Goal: Transaction & Acquisition: Purchase product/service

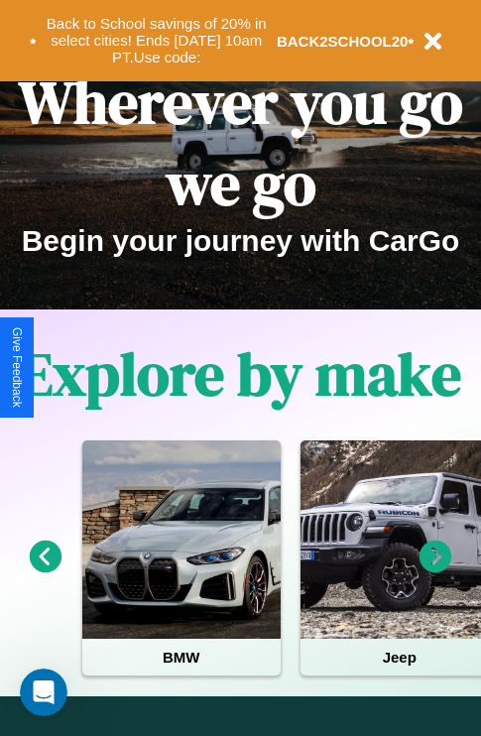
scroll to position [306, 0]
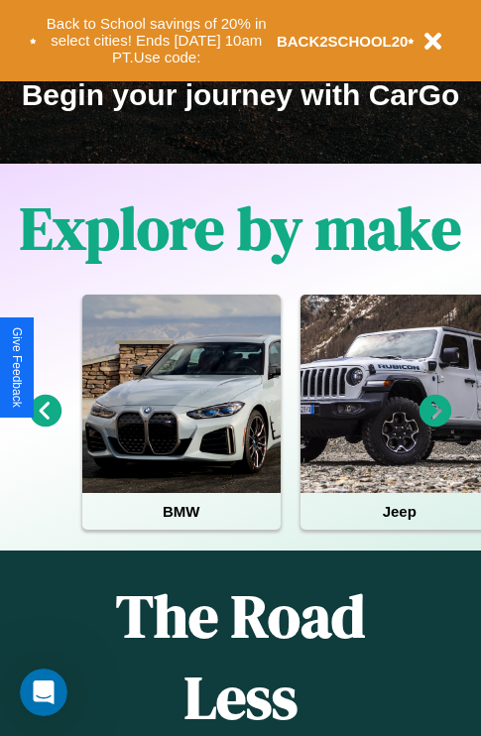
click at [45, 425] on icon at bounding box center [46, 411] width 33 height 33
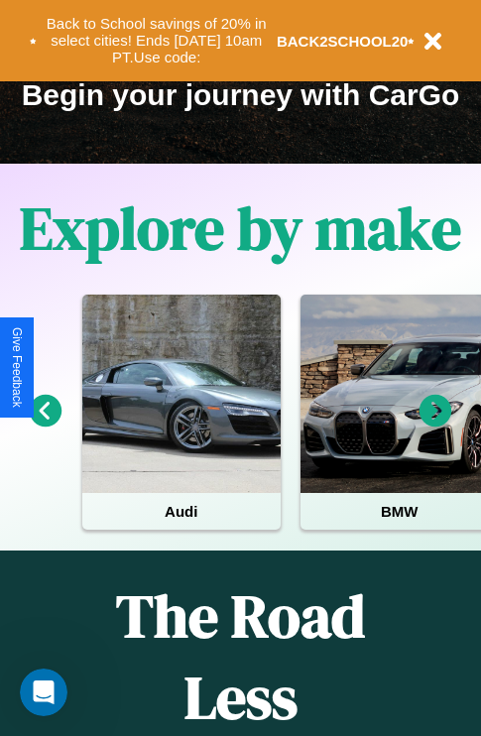
click at [436, 425] on icon at bounding box center [436, 411] width 33 height 33
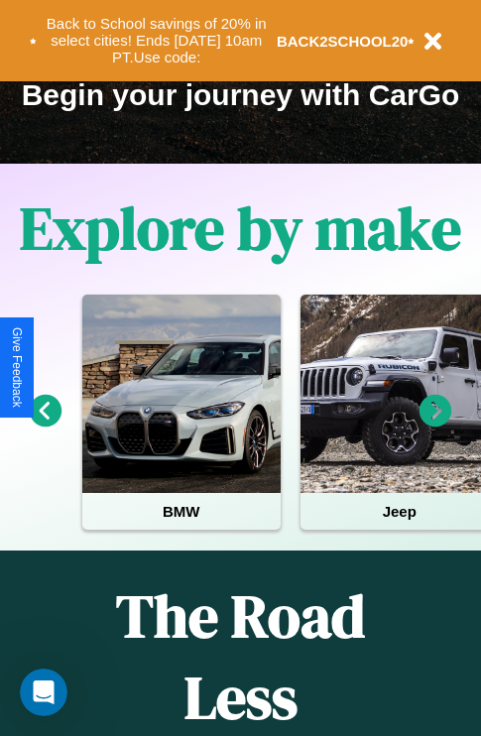
click at [436, 425] on icon at bounding box center [436, 411] width 33 height 33
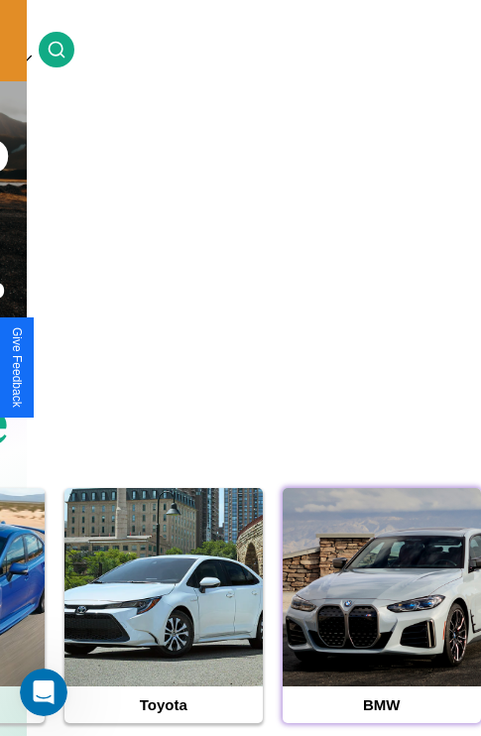
click at [381, 618] on div at bounding box center [382, 587] width 198 height 198
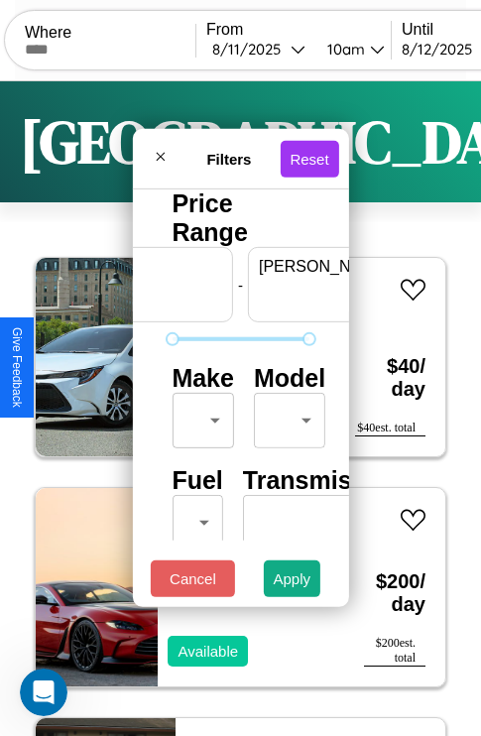
scroll to position [0, 123]
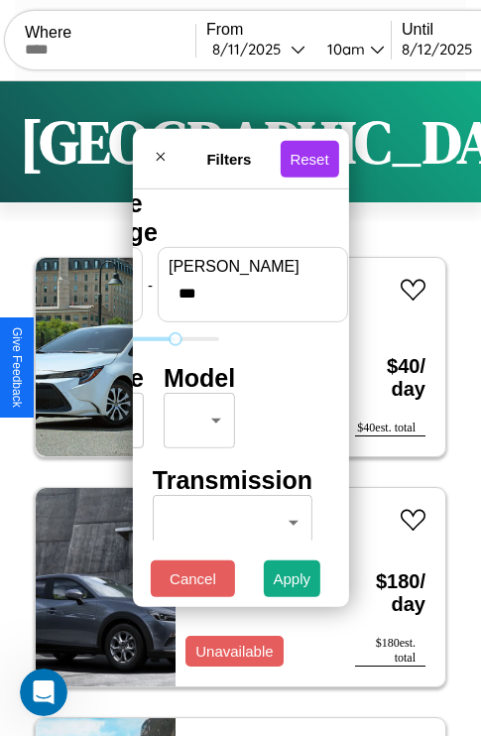
type input "***"
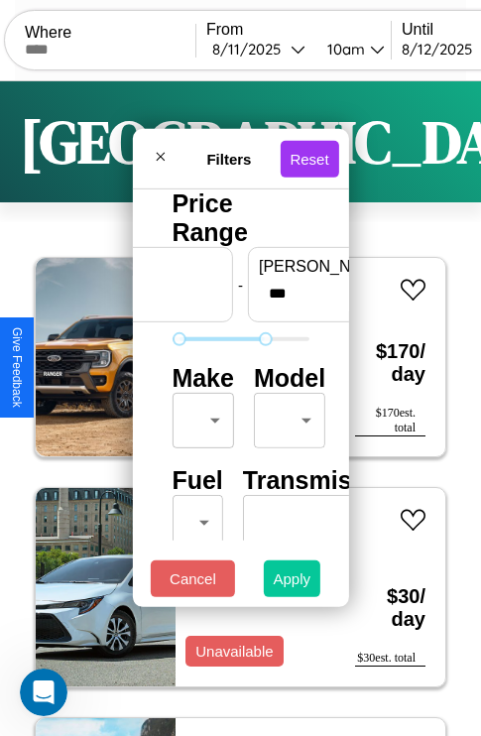
type input "**"
click at [293, 584] on button "Apply" at bounding box center [293, 579] width 58 height 37
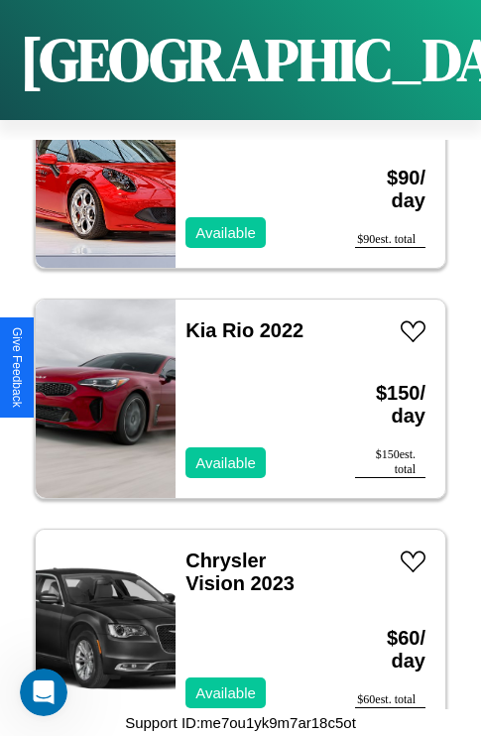
scroll to position [3528, 0]
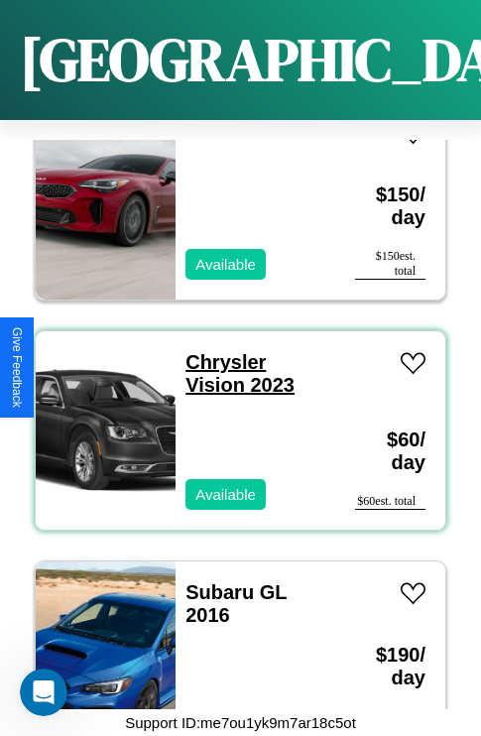
click at [219, 351] on link "Chrysler Vision 2023" at bounding box center [240, 373] width 109 height 45
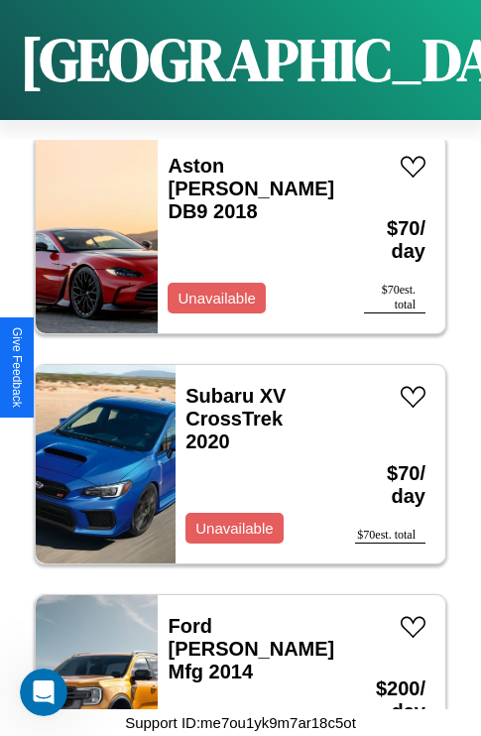
scroll to position [4909, 0]
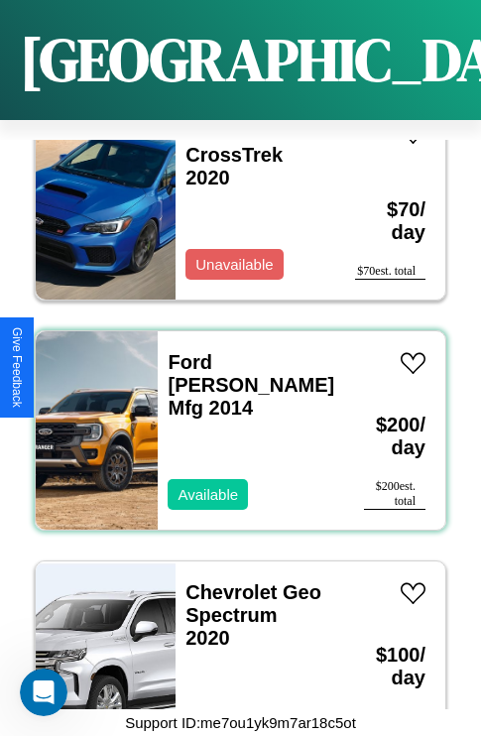
click at [233, 419] on div "Ford [PERSON_NAME] Mfg 2014 Available" at bounding box center [251, 430] width 187 height 198
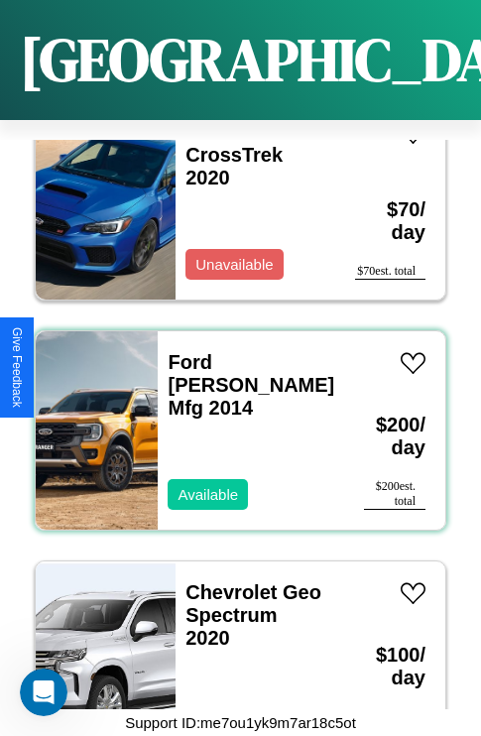
click at [233, 419] on div "Ford [PERSON_NAME] Mfg 2014 Available" at bounding box center [251, 430] width 187 height 198
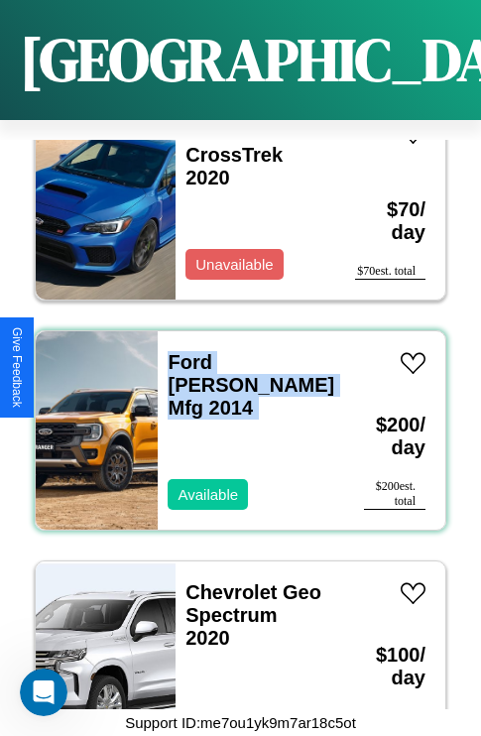
click at [233, 419] on div "Ford [PERSON_NAME] Mfg 2014 Available" at bounding box center [251, 430] width 187 height 198
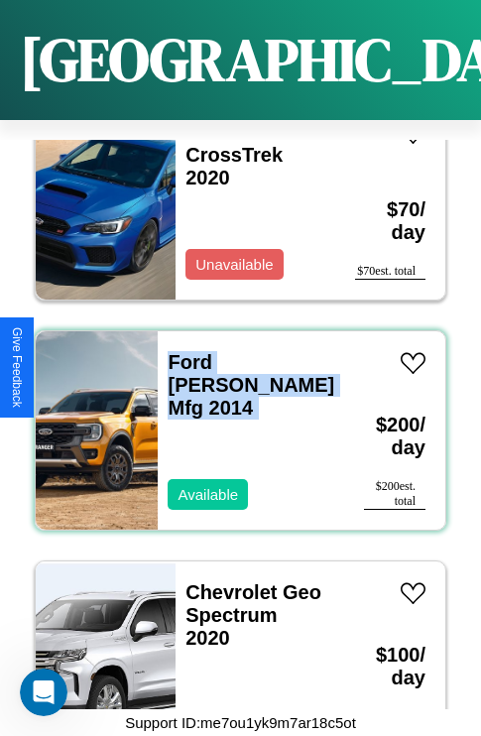
click at [233, 419] on div "Ford [PERSON_NAME] Mfg 2014 Available" at bounding box center [251, 430] width 187 height 198
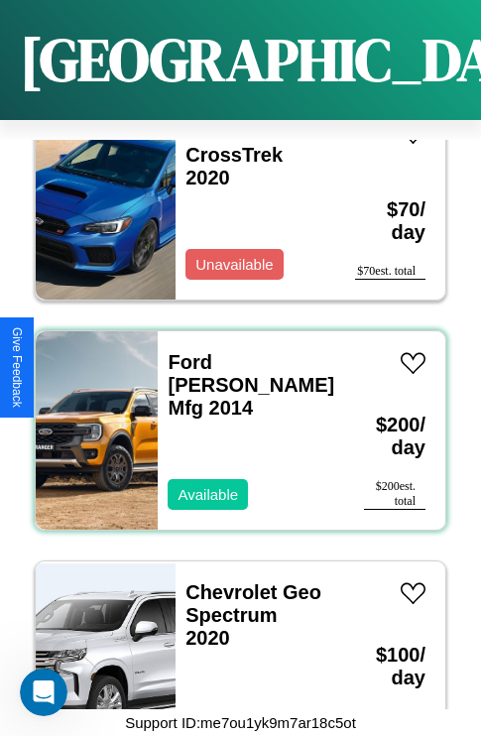
click at [233, 419] on div "Ford [PERSON_NAME] Mfg 2014 Available" at bounding box center [251, 430] width 187 height 198
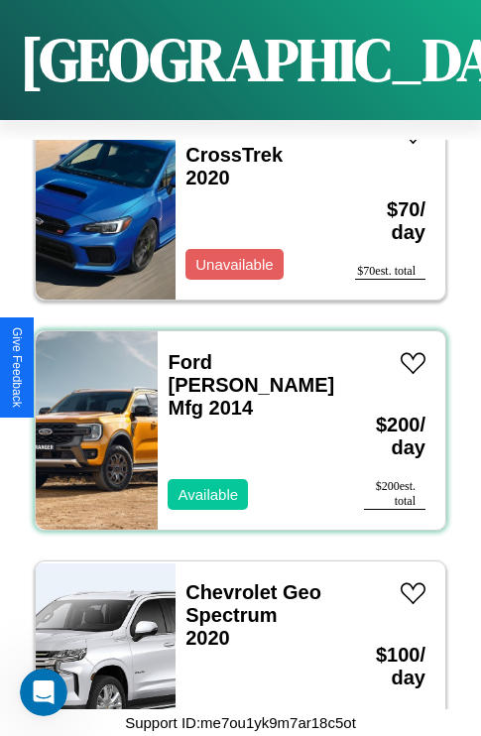
click at [233, 419] on div "Ford [PERSON_NAME] Mfg 2014 Available" at bounding box center [251, 430] width 187 height 198
click at [201, 351] on link "Ford [PERSON_NAME] Mfg 2014" at bounding box center [251, 384] width 167 height 67
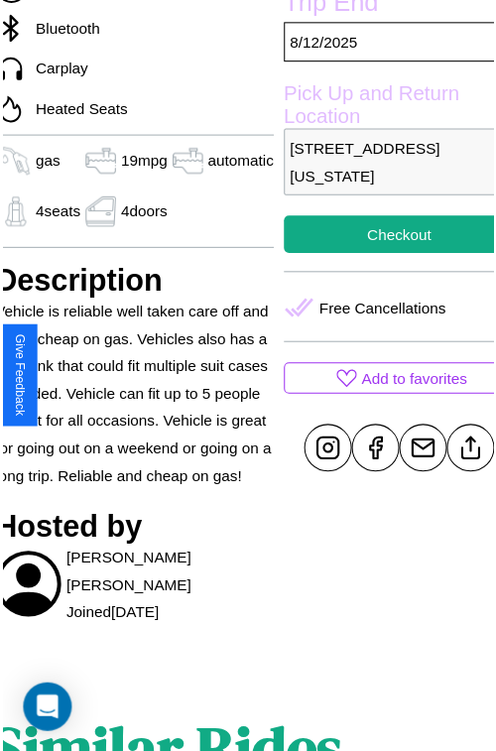
scroll to position [663, 83]
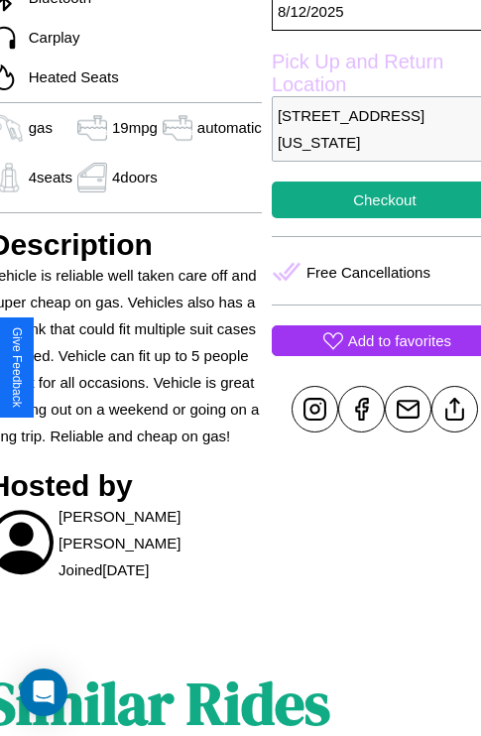
click at [368, 354] on p "Add to favorites" at bounding box center [399, 340] width 103 height 27
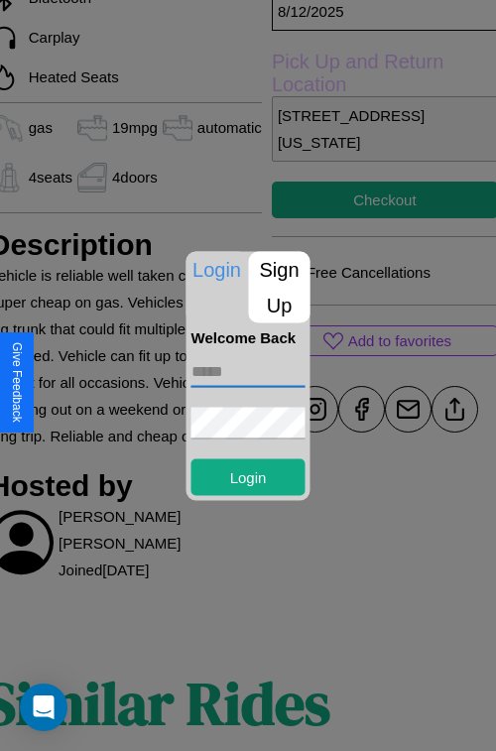
click at [248, 371] on input "text" at bounding box center [249, 371] width 114 height 32
type input "**********"
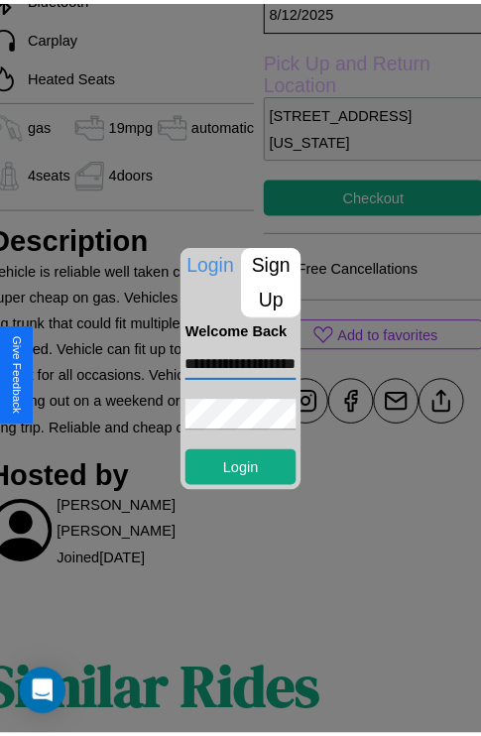
scroll to position [0, 0]
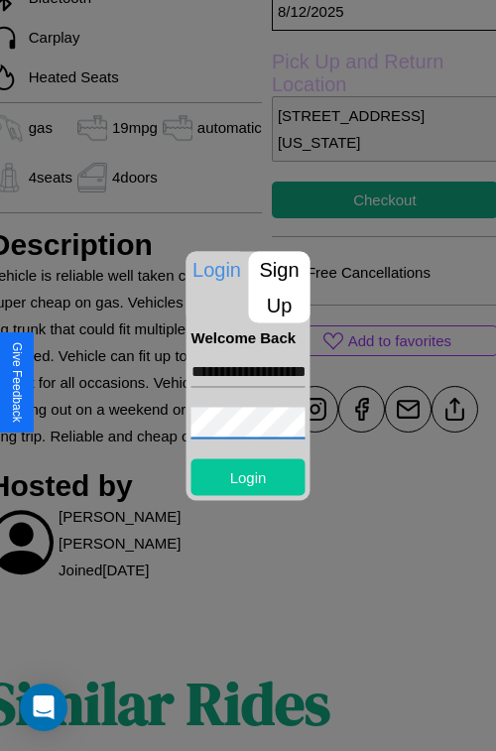
click at [248, 476] on button "Login" at bounding box center [249, 476] width 114 height 37
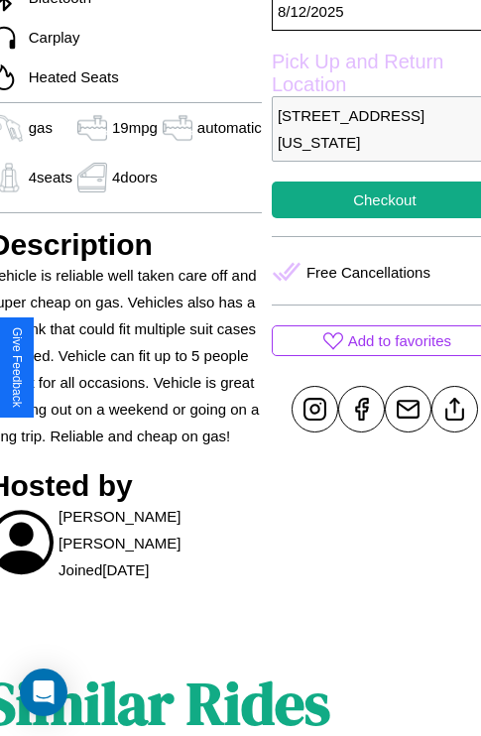
scroll to position [522, 83]
